Goal: Check status: Check status

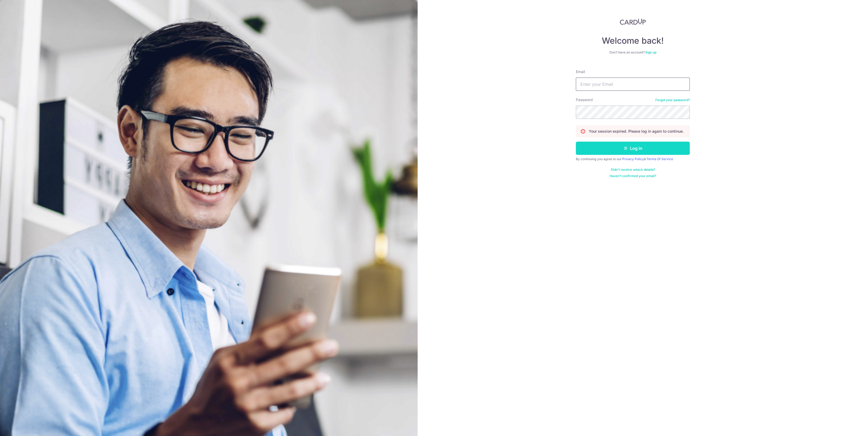
type input "[EMAIL_ADDRESS][DOMAIN_NAME]"
click at [631, 149] on button "Log in" at bounding box center [633, 148] width 114 height 13
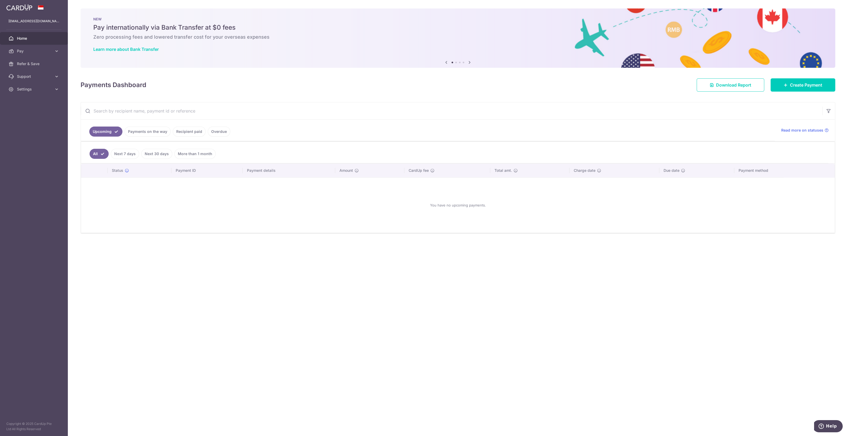
click at [156, 133] on link "Payments on the way" at bounding box center [148, 132] width 46 height 10
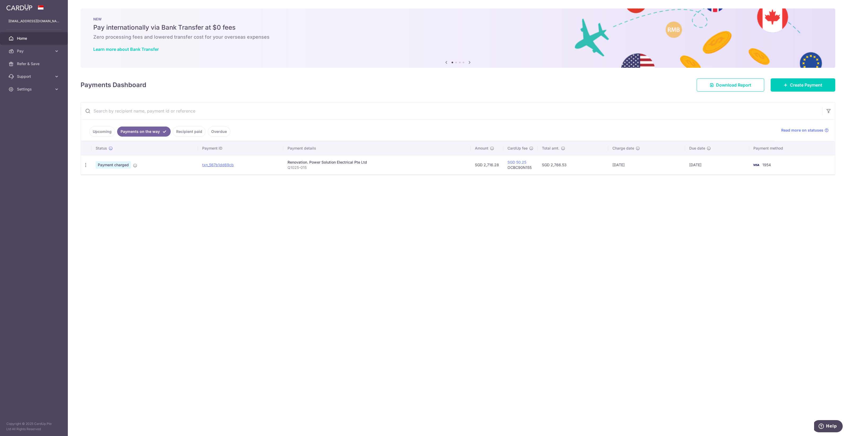
click at [188, 134] on link "Recipient paid" at bounding box center [189, 132] width 33 height 10
click at [129, 127] on link "Payments on the way" at bounding box center [140, 132] width 46 height 10
